Goal: Find specific page/section: Find specific page/section

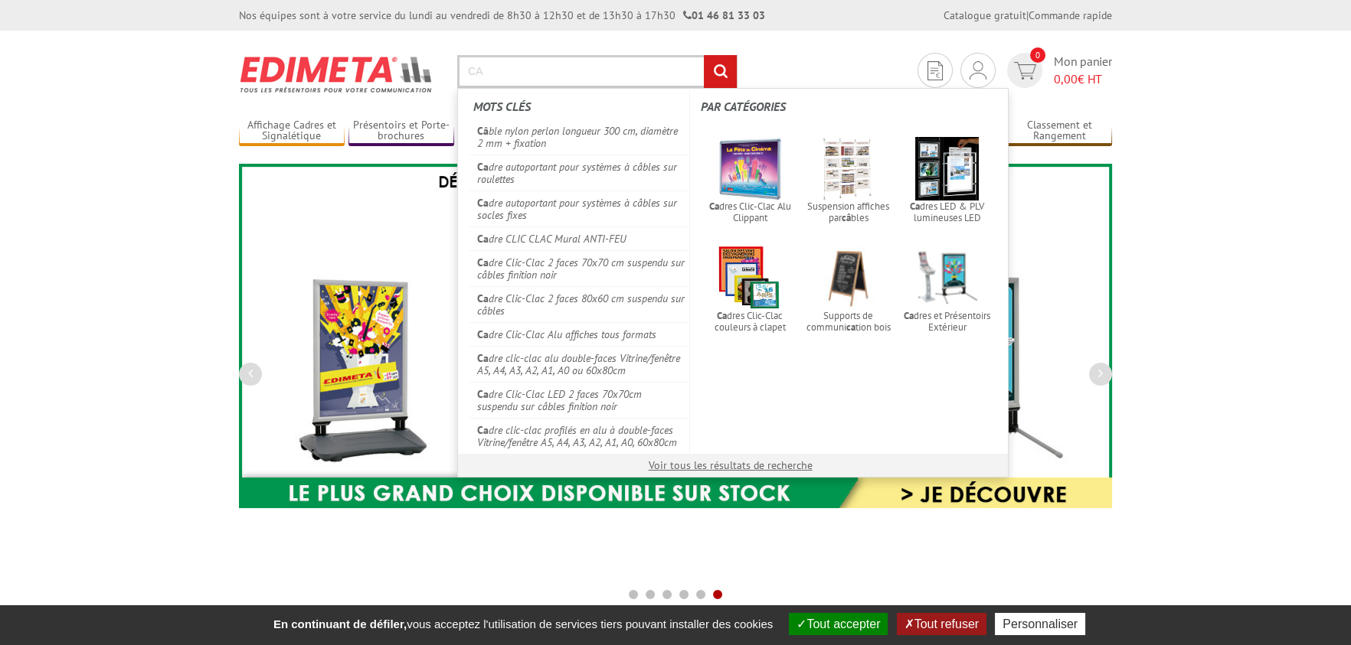
click at [545, 73] on input "CA" at bounding box center [597, 71] width 280 height 33
type input "C"
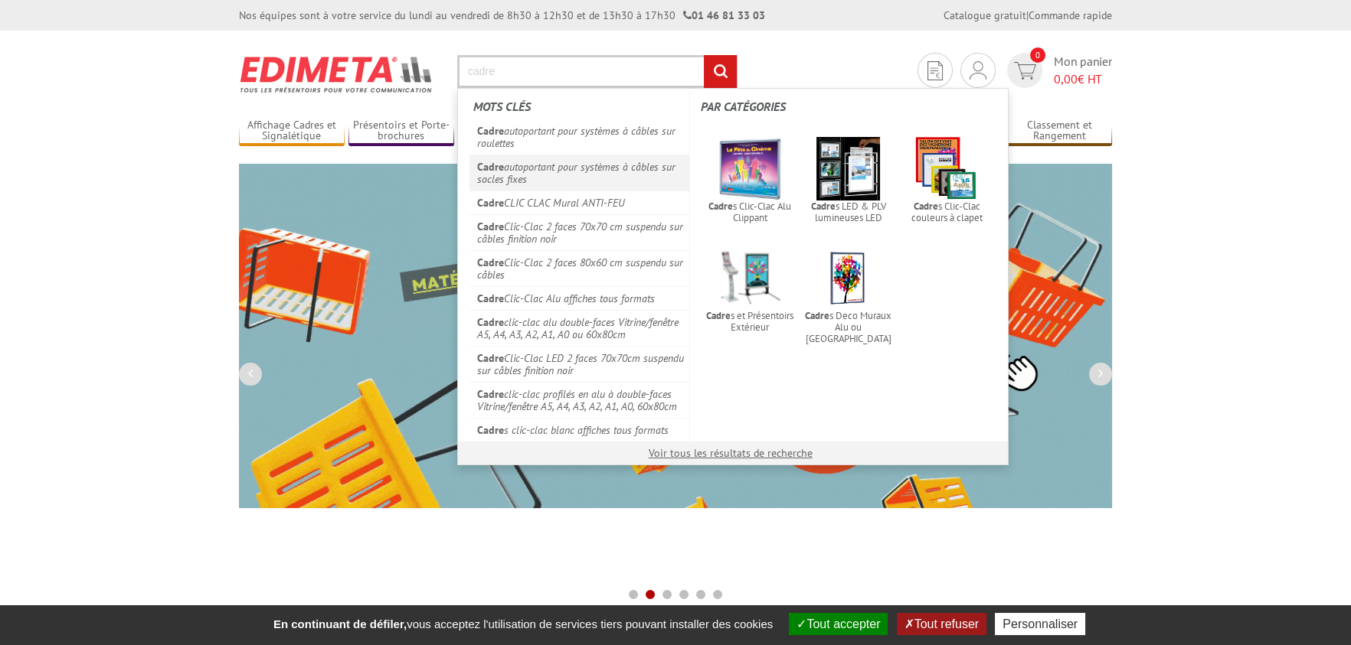
type input "cadre"
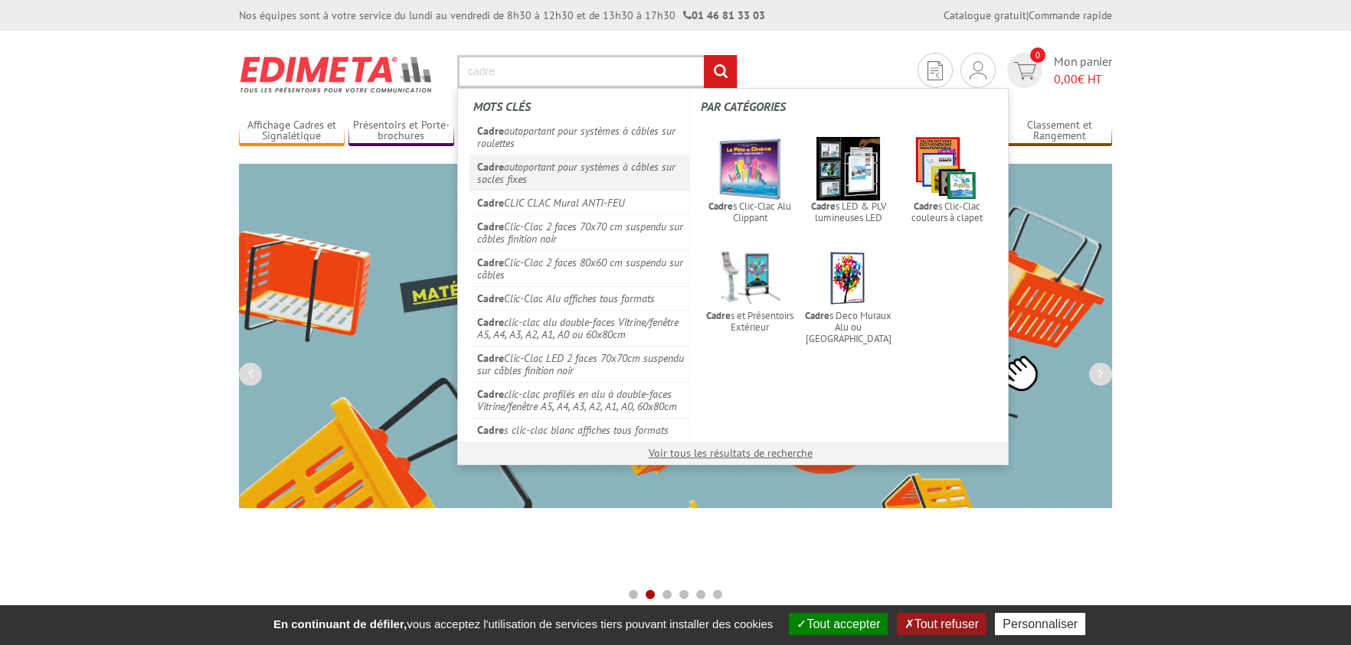
click at [593, 171] on link "Cadre autoportant pour systèmes à câbles sur socles fixes" at bounding box center [579, 173] width 220 height 36
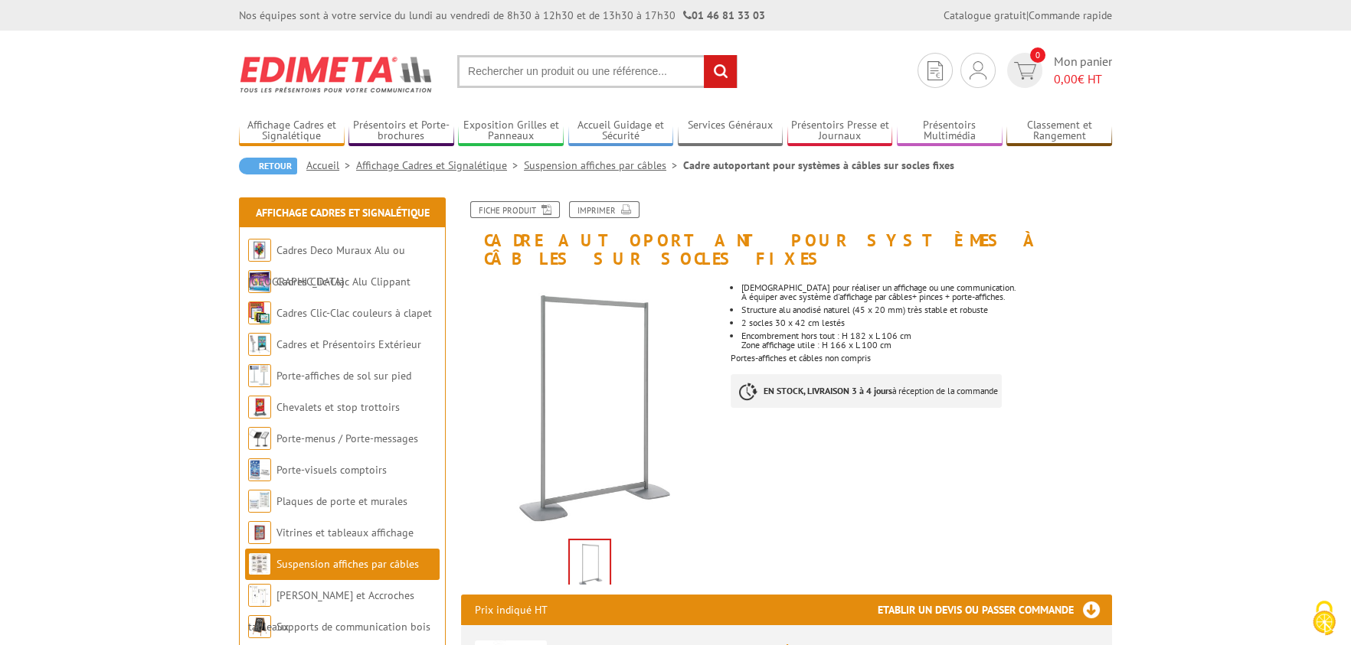
click at [551, 65] on input "text" at bounding box center [597, 71] width 280 height 33
type input "cadre cables"
click at [704, 55] on input "rechercher" at bounding box center [720, 71] width 33 height 33
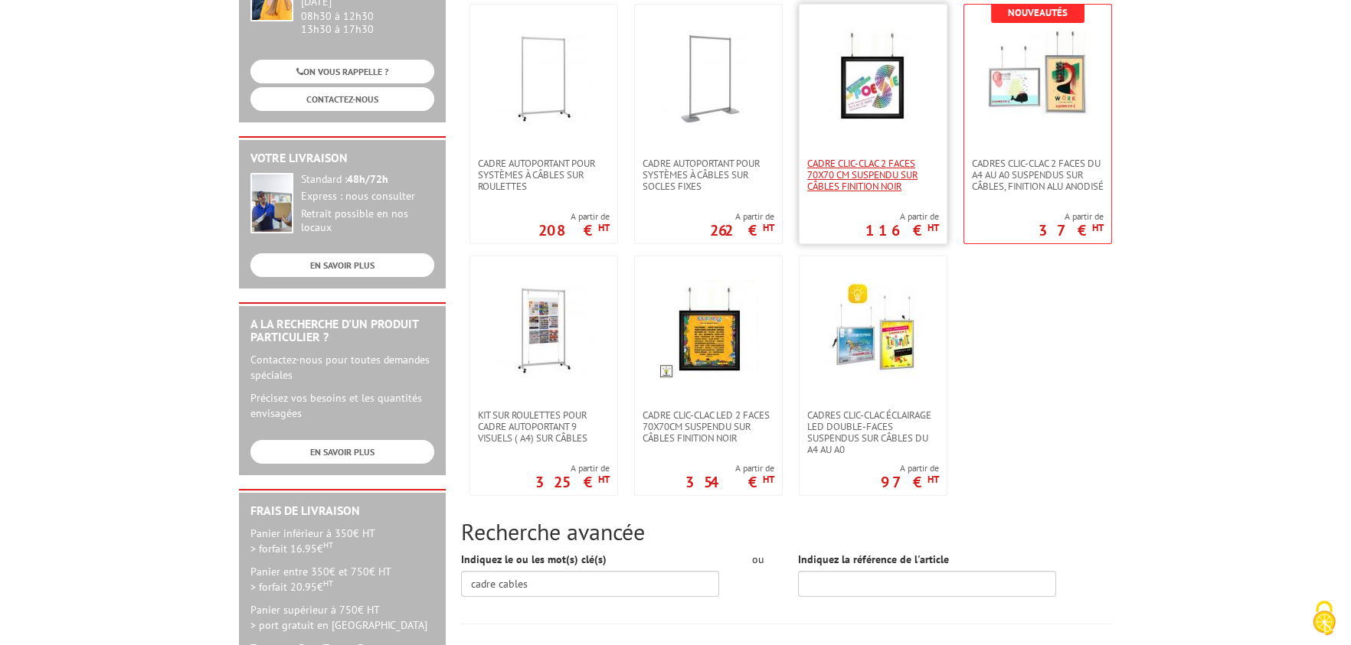
scroll to position [382, 0]
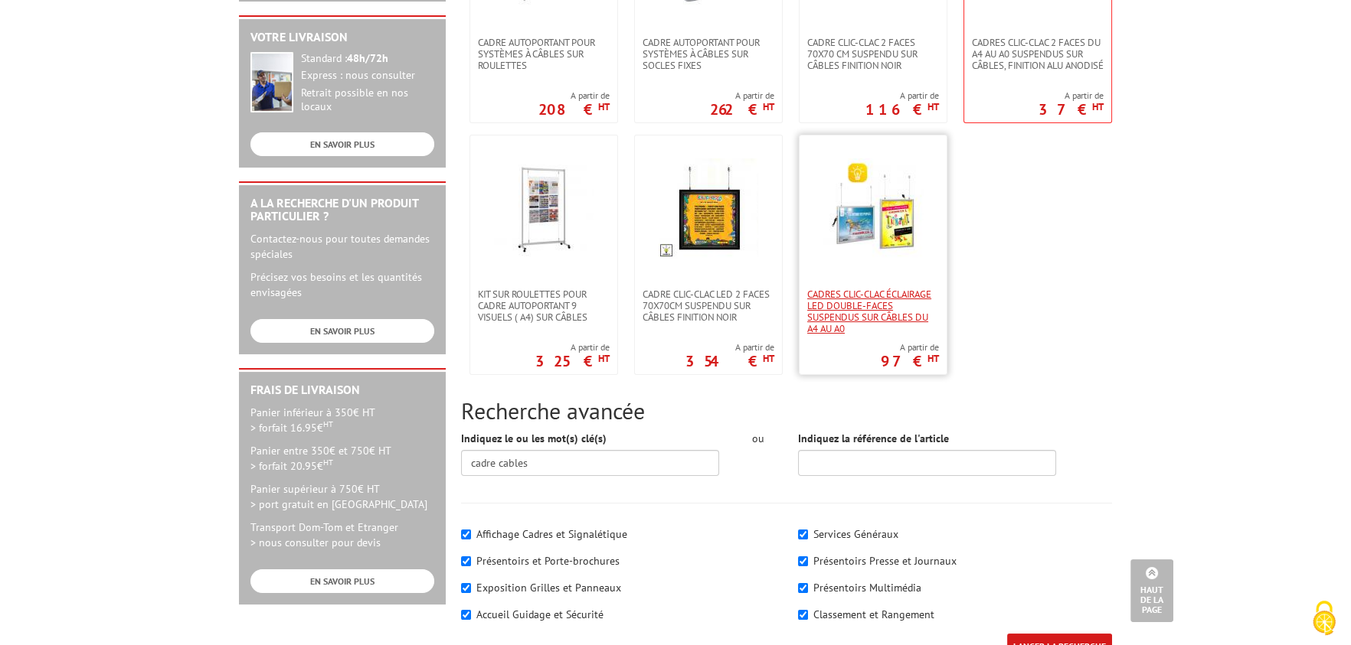
click at [880, 314] on span "Cadres clic-clac éclairage LED double-faces suspendus sur câbles du A4 au A0" at bounding box center [873, 312] width 132 height 46
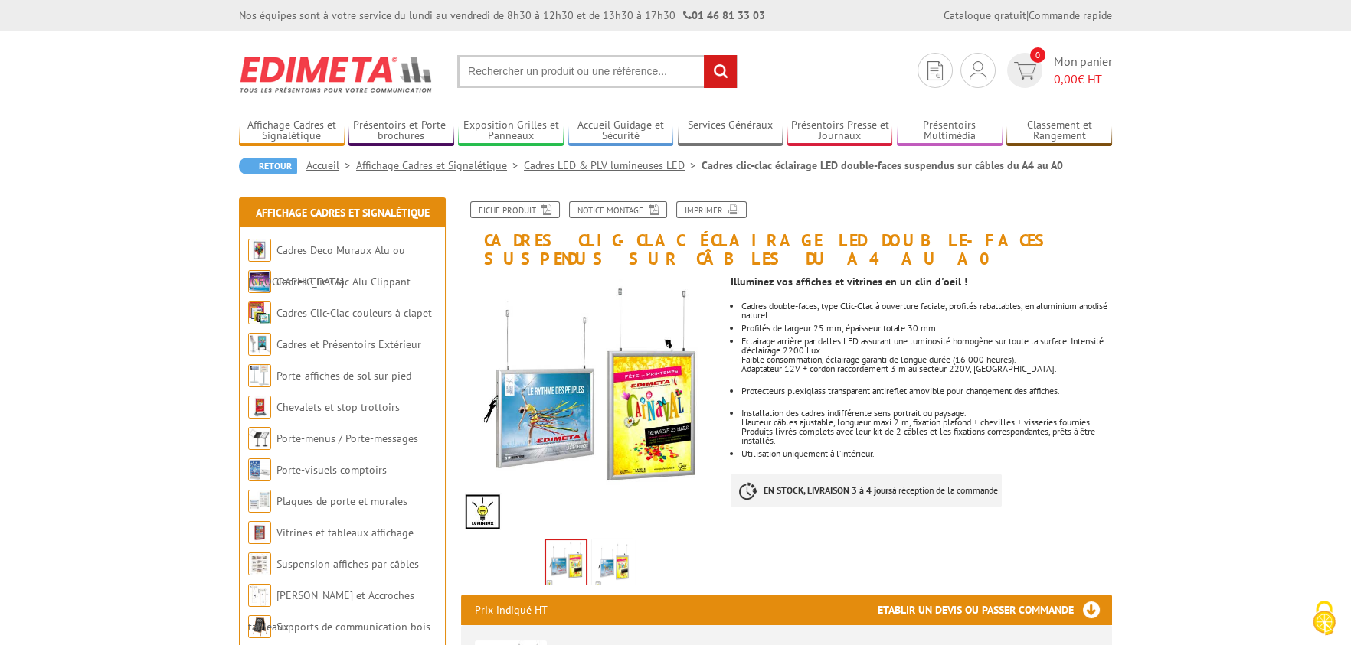
click at [613, 168] on link "Cadres LED & PLV lumineuses LED" at bounding box center [613, 165] width 178 height 14
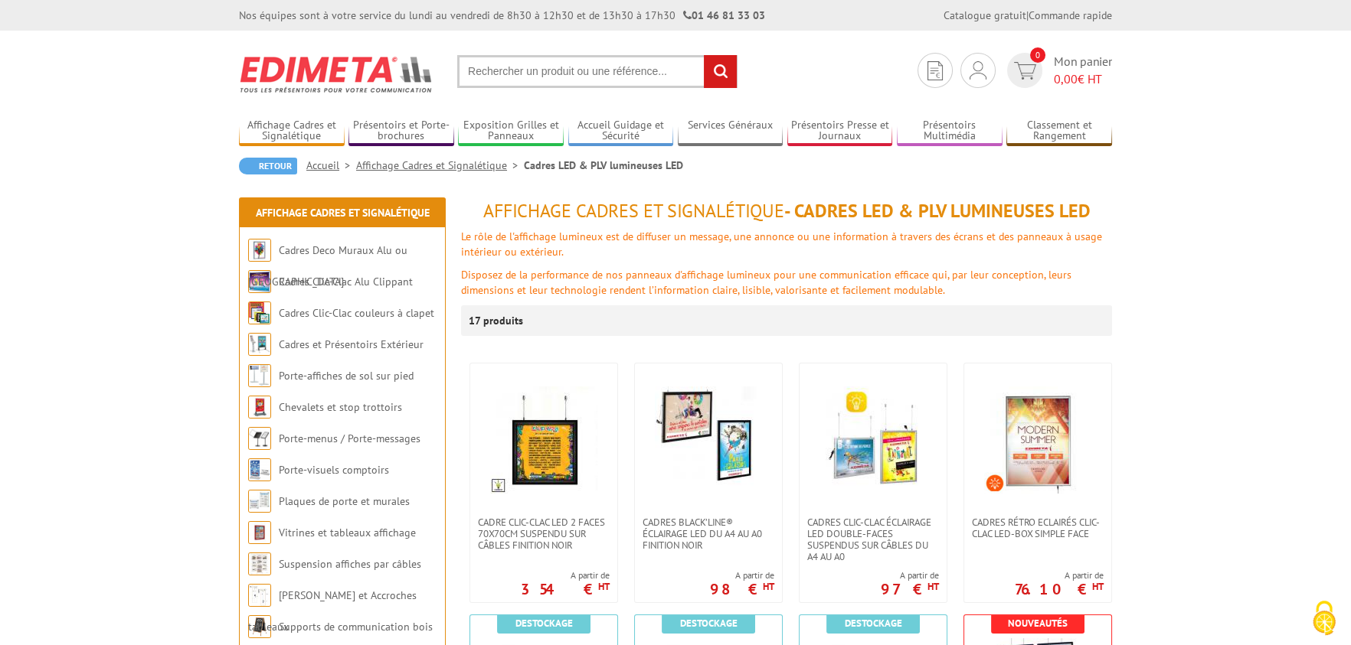
click at [440, 160] on link "Affichage Cadres et Signalétique" at bounding box center [440, 165] width 168 height 14
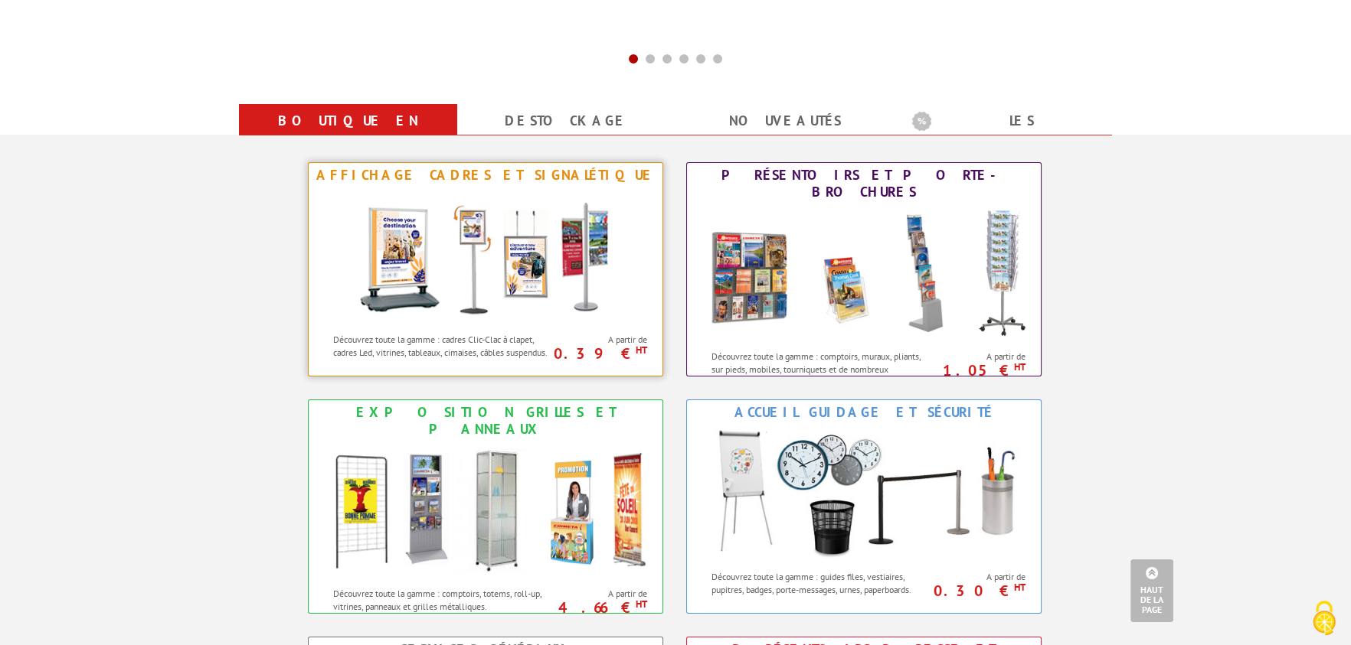
click at [477, 298] on img at bounding box center [485, 257] width 283 height 138
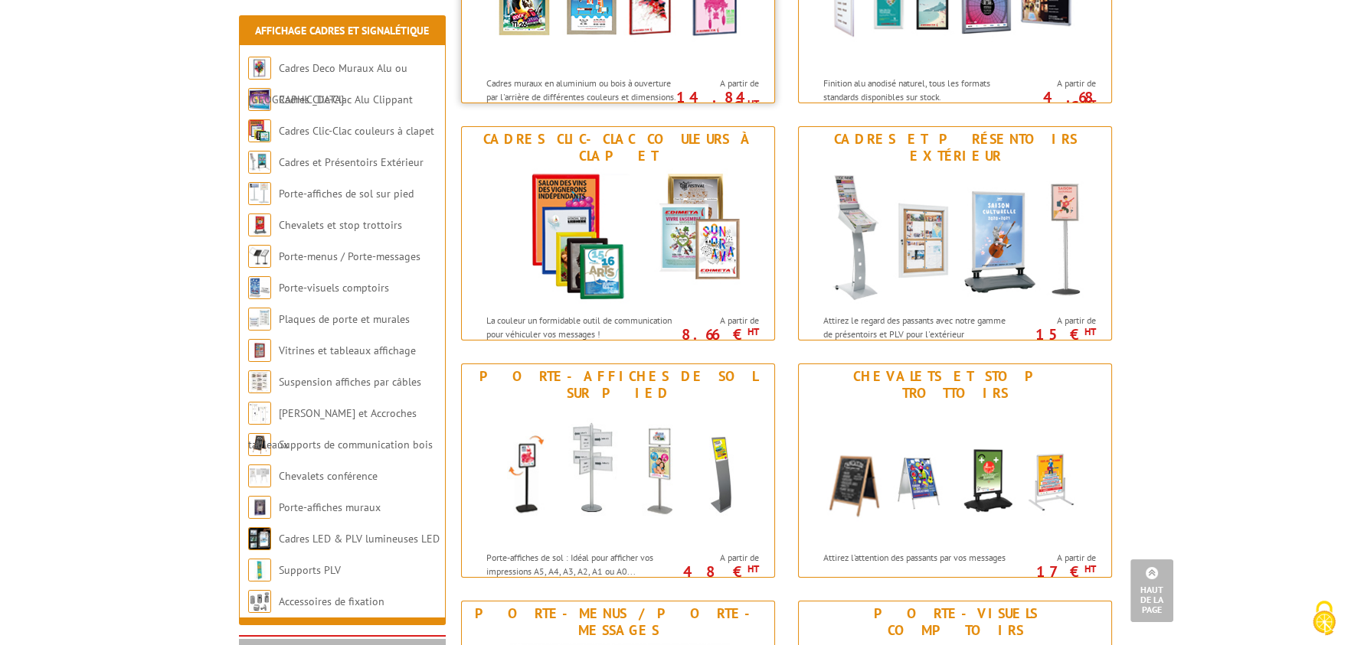
scroll to position [230, 0]
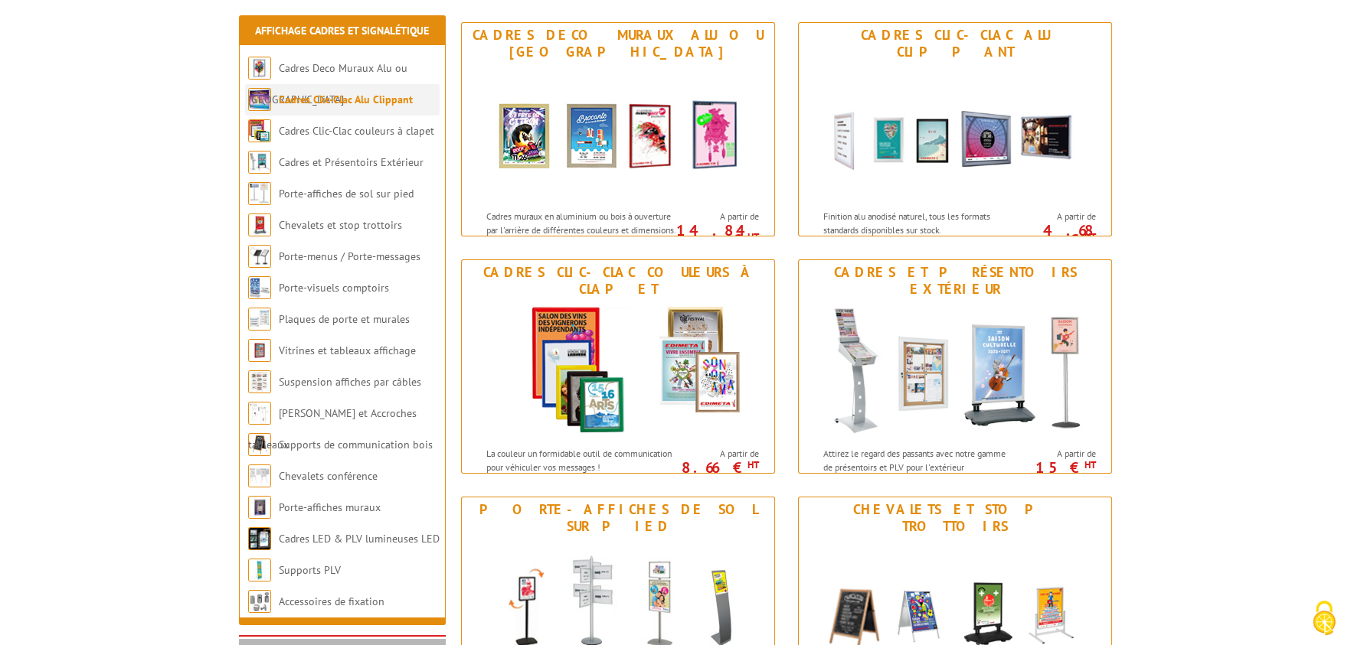
click at [388, 104] on link "Cadres Clic-Clac Alu Clippant" at bounding box center [346, 100] width 134 height 14
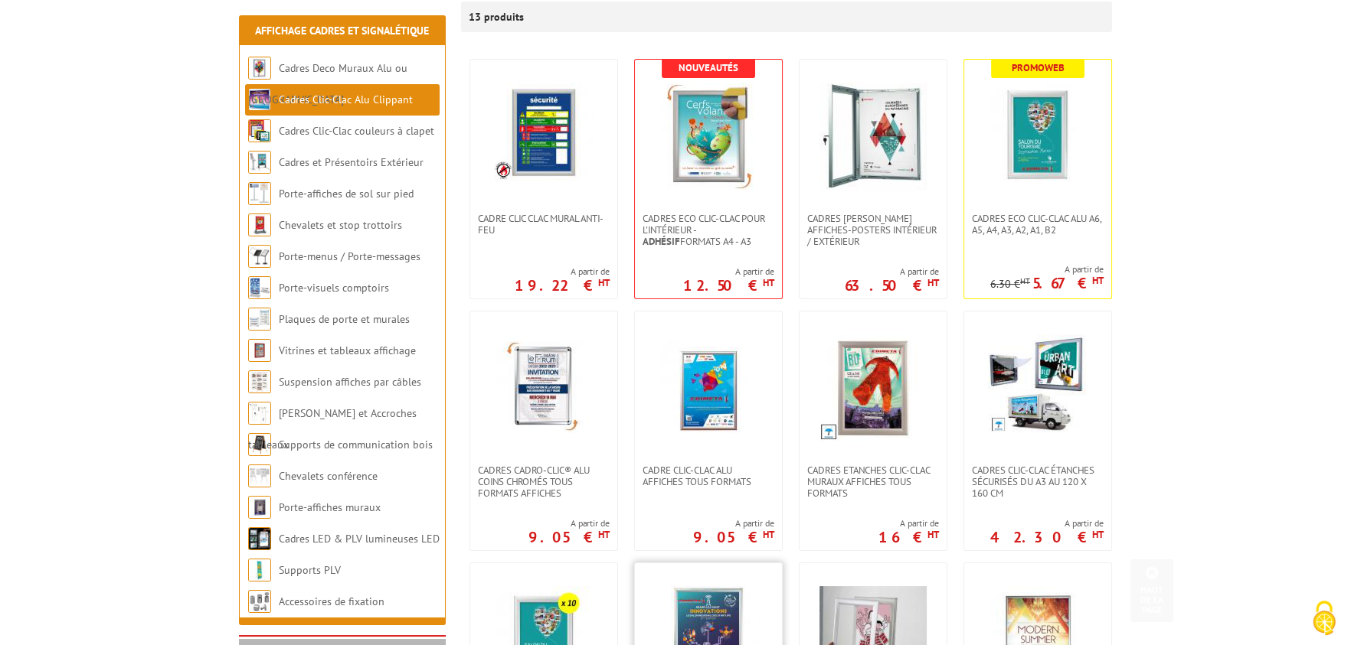
scroll to position [612, 0]
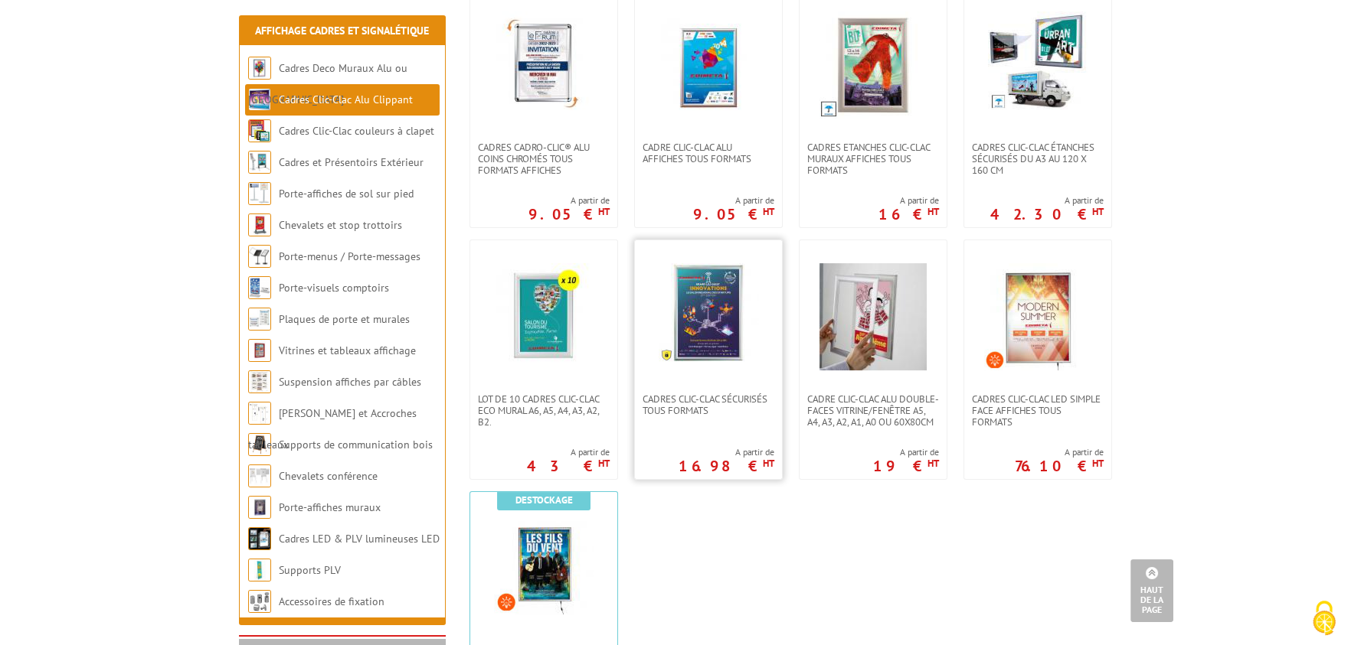
click at [715, 375] on link at bounding box center [708, 316] width 147 height 153
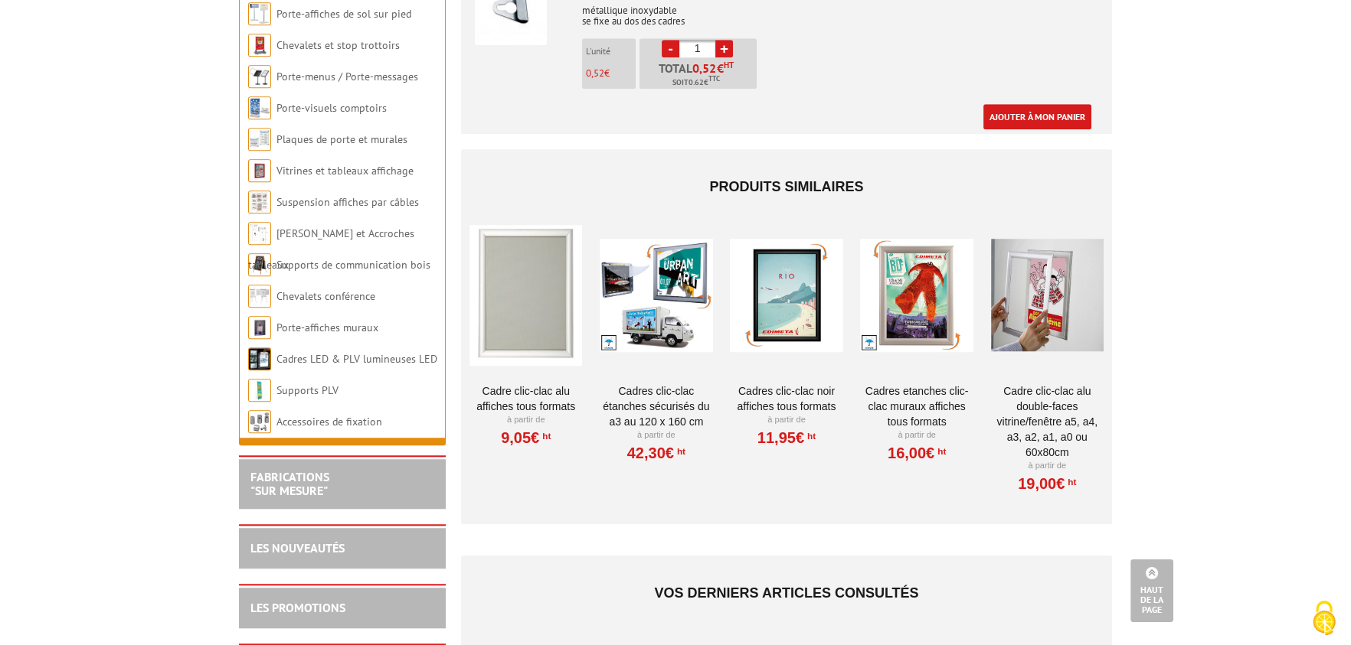
scroll to position [2832, 0]
